Goal: Check status: Check status

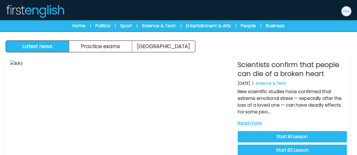
click at [347, 10] on img at bounding box center [345, 11] width 9 height 9
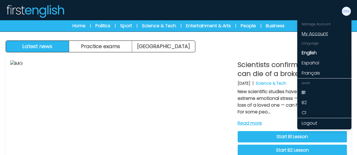
click at [319, 36] on link "My Account" at bounding box center [324, 34] width 54 height 10
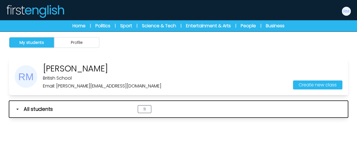
click at [41, 110] on span "All students" at bounding box center [38, 109] width 29 height 8
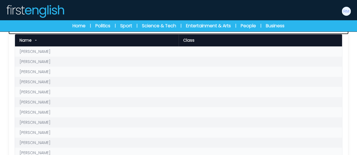
scroll to position [85, 0]
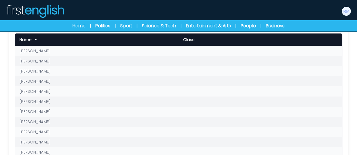
click at [50, 51] on link "[PERSON_NAME]" at bounding box center [34, 51] width 31 height 6
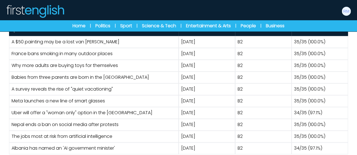
scroll to position [379, 0]
